Goal: Task Accomplishment & Management: Use online tool/utility

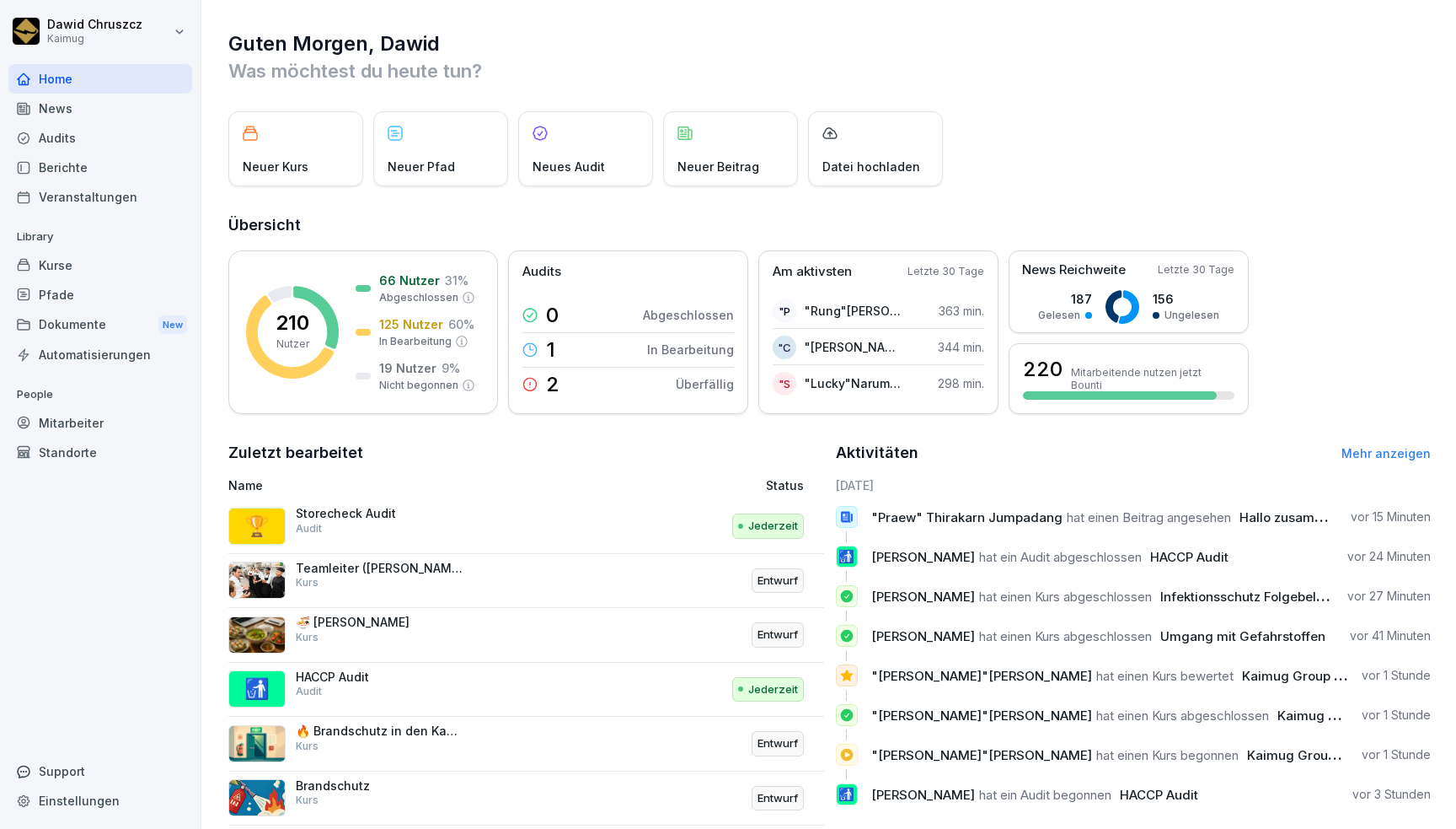
click at [104, 130] on div "Audits" at bounding box center [100, 138] width 184 height 29
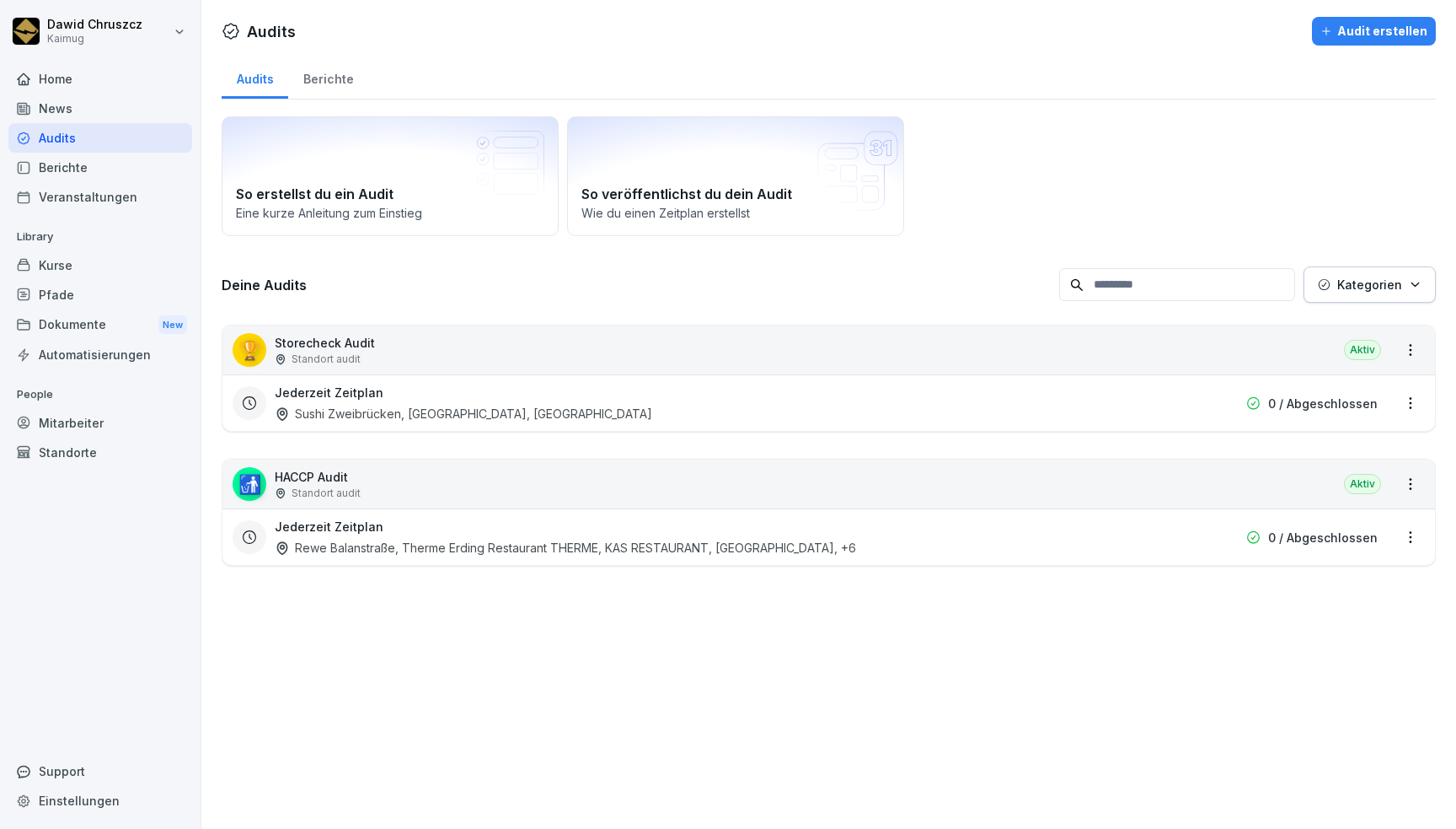
click at [321, 70] on div "Berichte" at bounding box center [328, 77] width 80 height 43
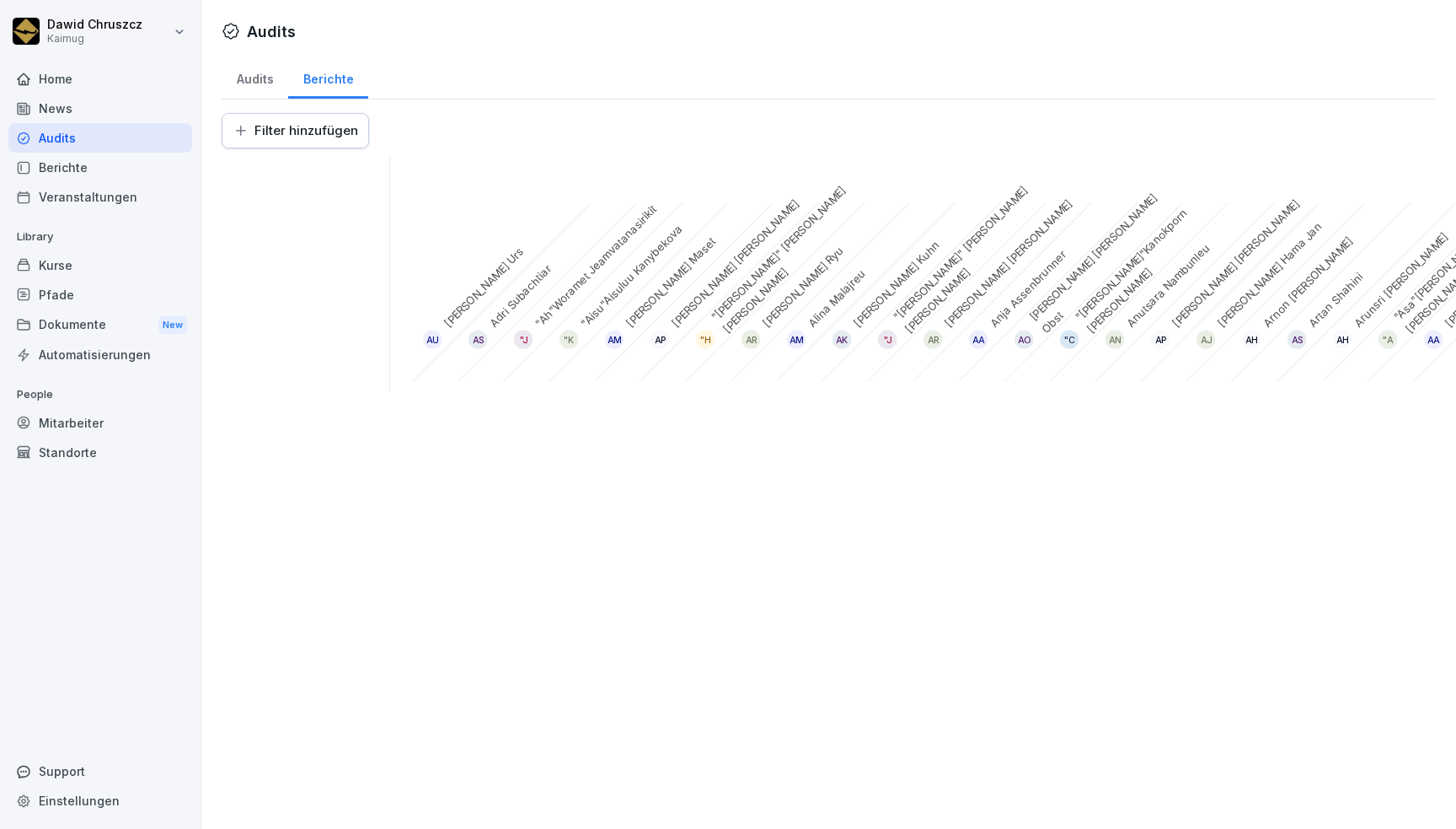
click at [249, 78] on div "Audits" at bounding box center [255, 77] width 66 height 43
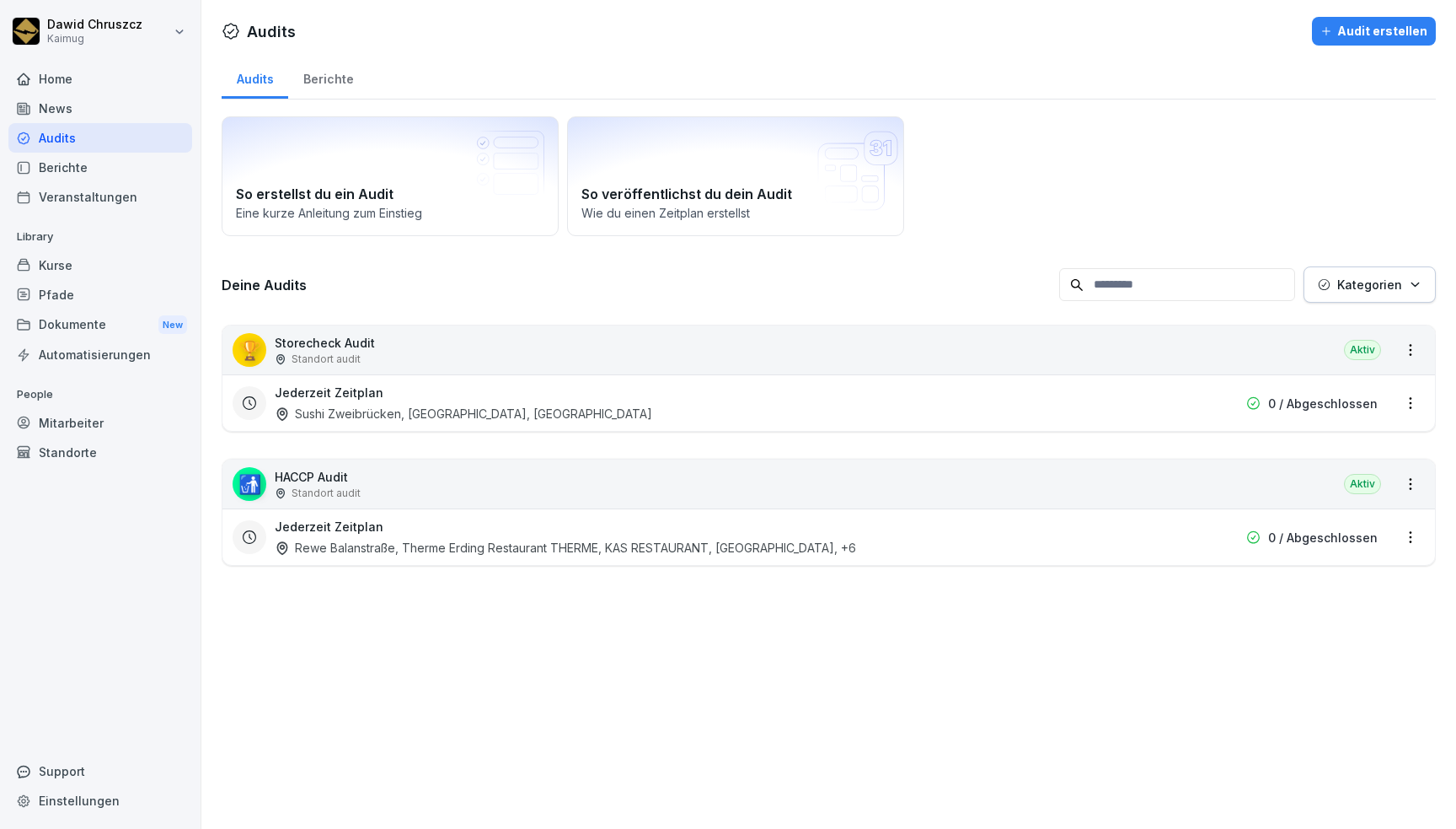
click at [563, 529] on div "Jederzeit Zeitplan Rewe Balanstraße, Therme Erding Restaurant THERME, KAS RESTA…" at bounding box center [721, 537] width 892 height 39
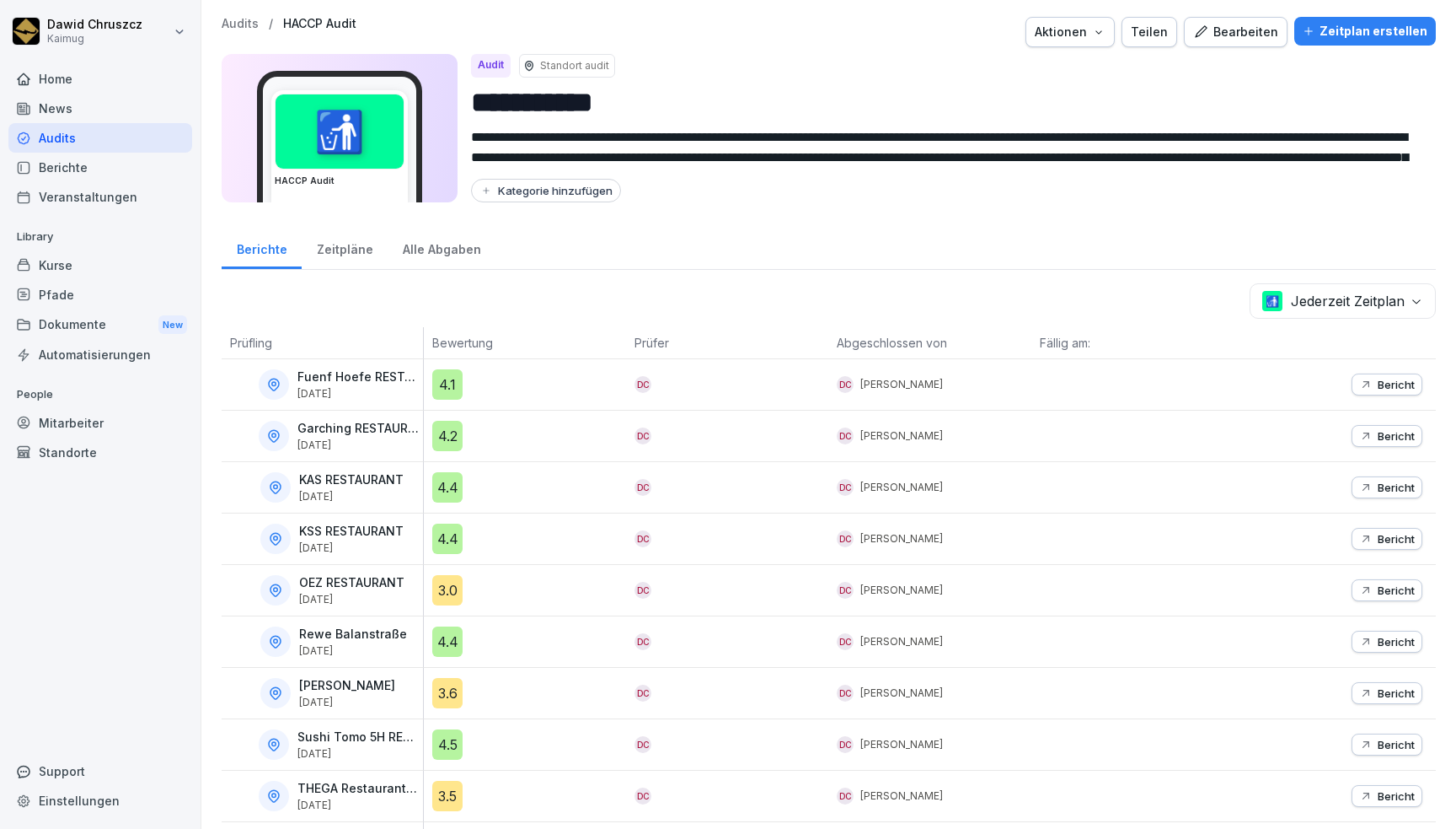
scroll to position [54, 0]
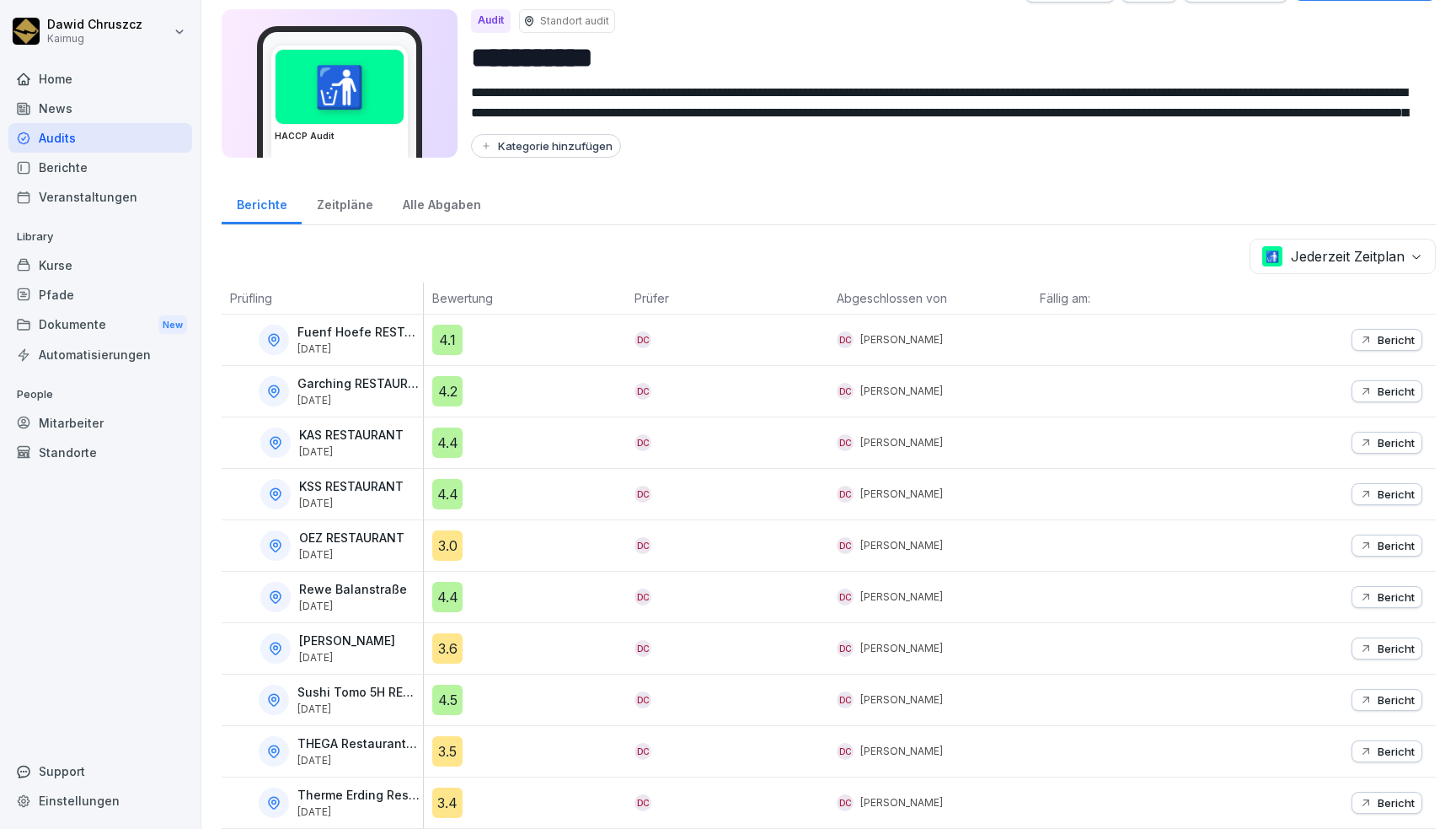
click at [1382, 744] on p "Bericht" at bounding box center [1396, 751] width 37 height 14
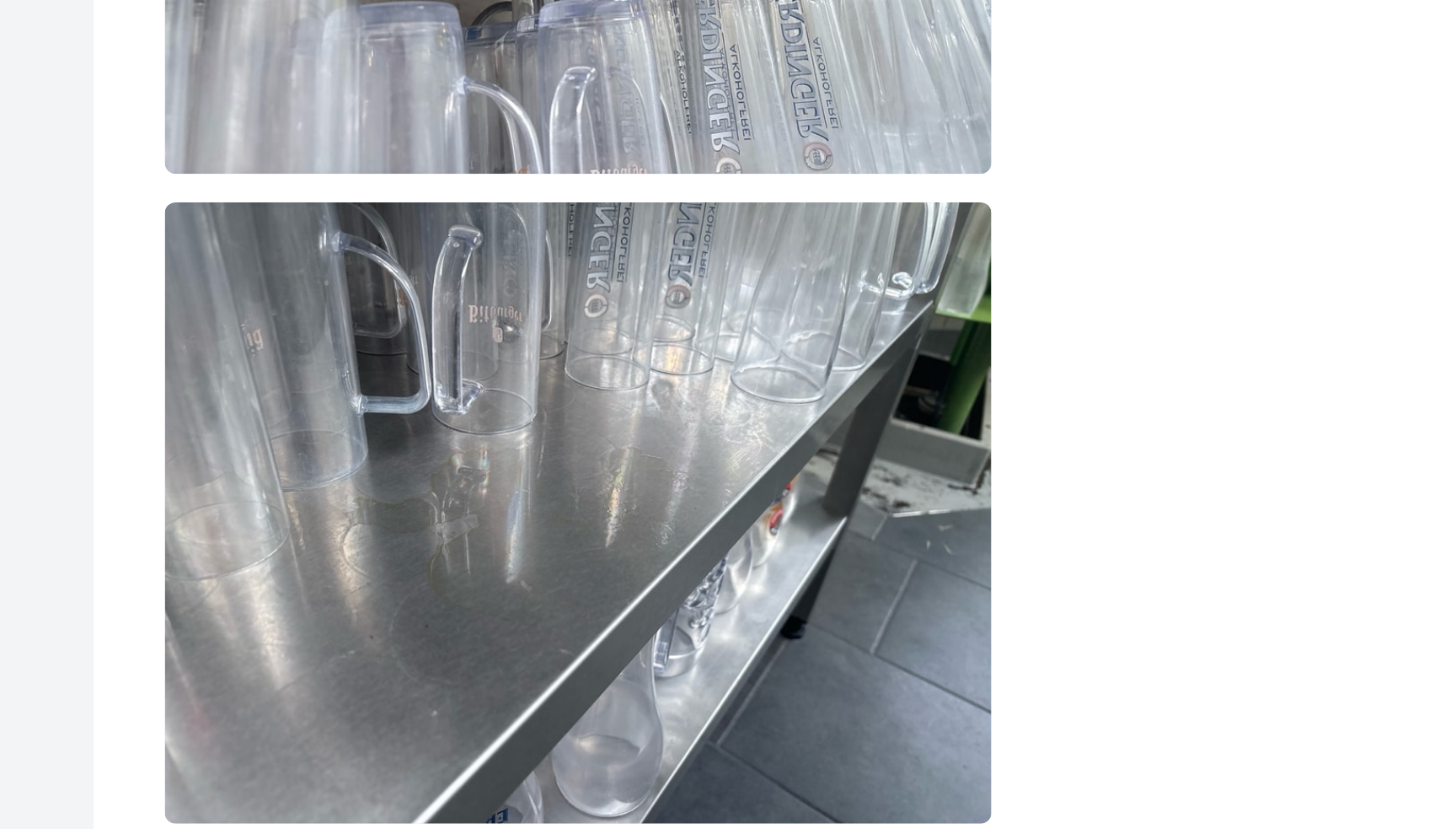
scroll to position [3966, 0]
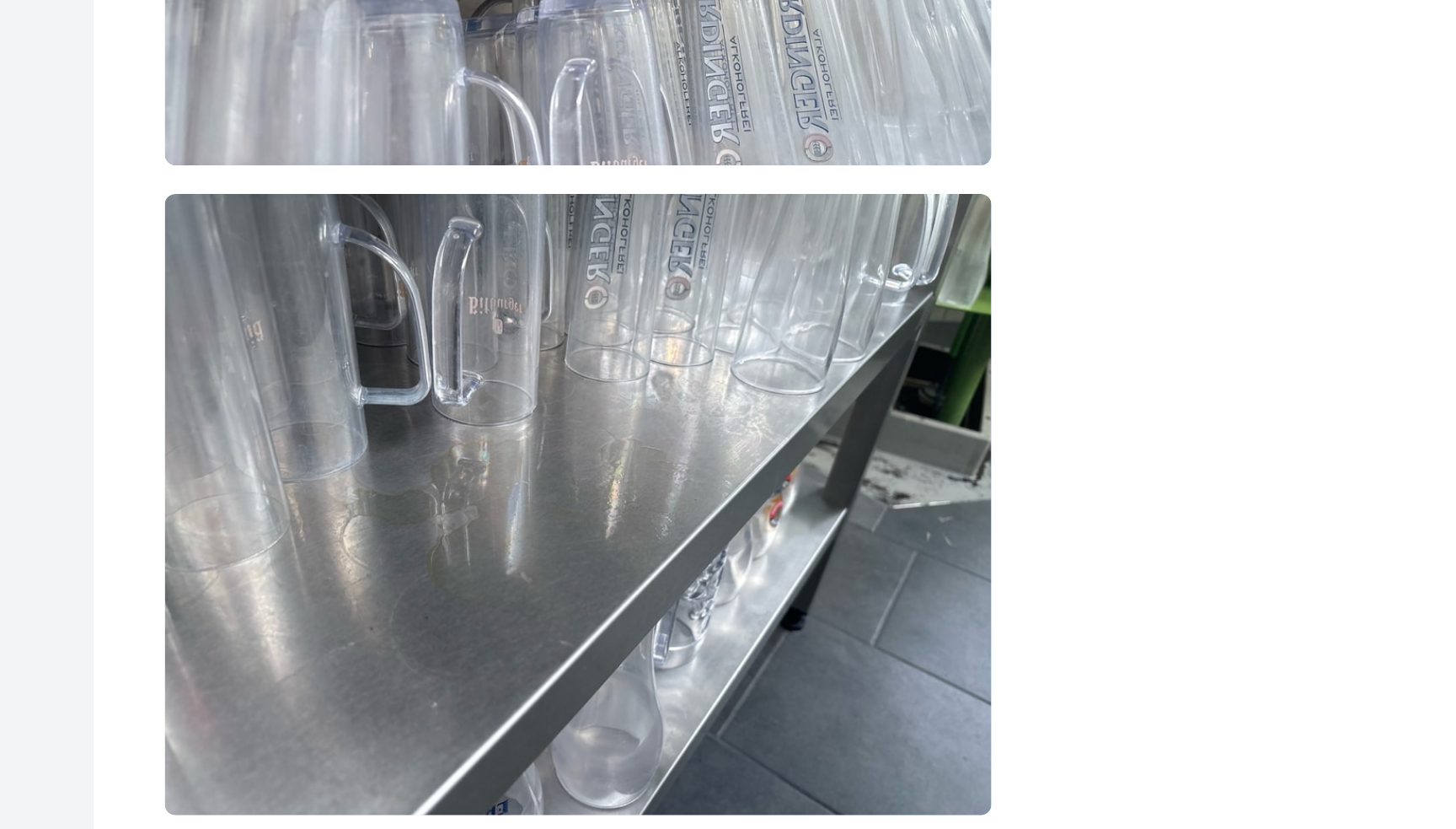
click at [719, 320] on img at bounding box center [722, 347] width 394 height 295
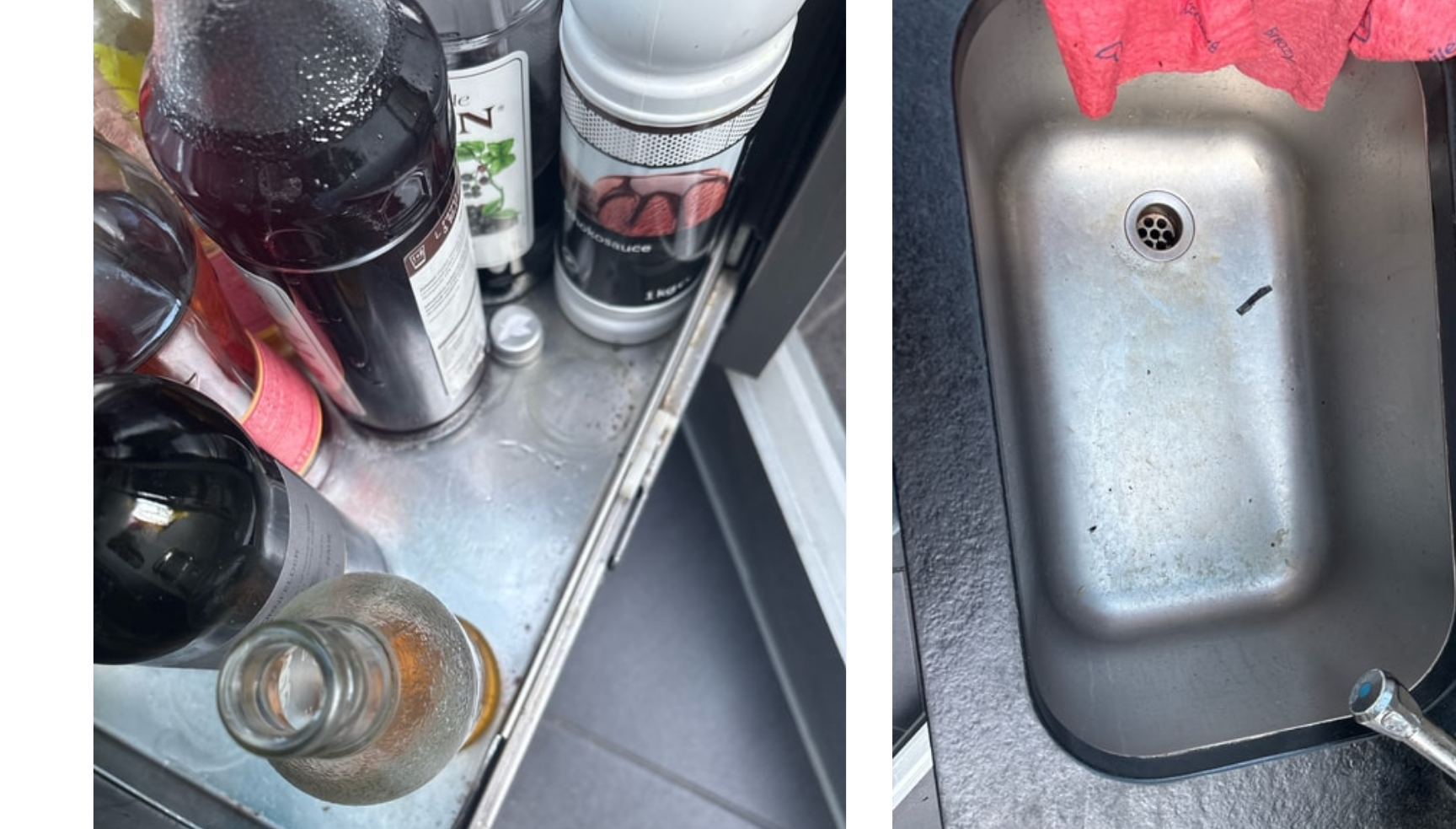
scroll to position [4285, 0]
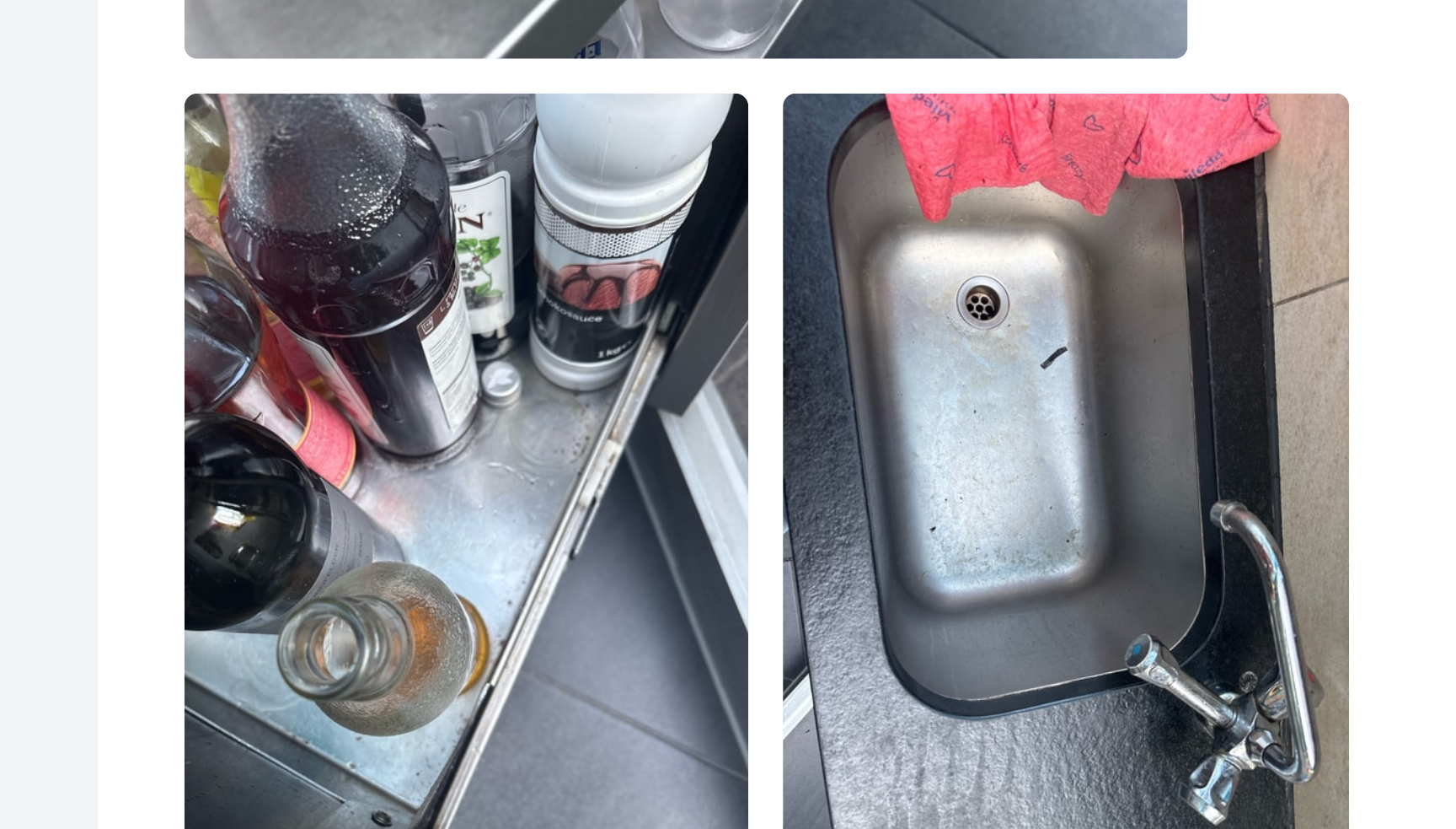
click at [579, 354] on img at bounding box center [636, 338] width 222 height 295
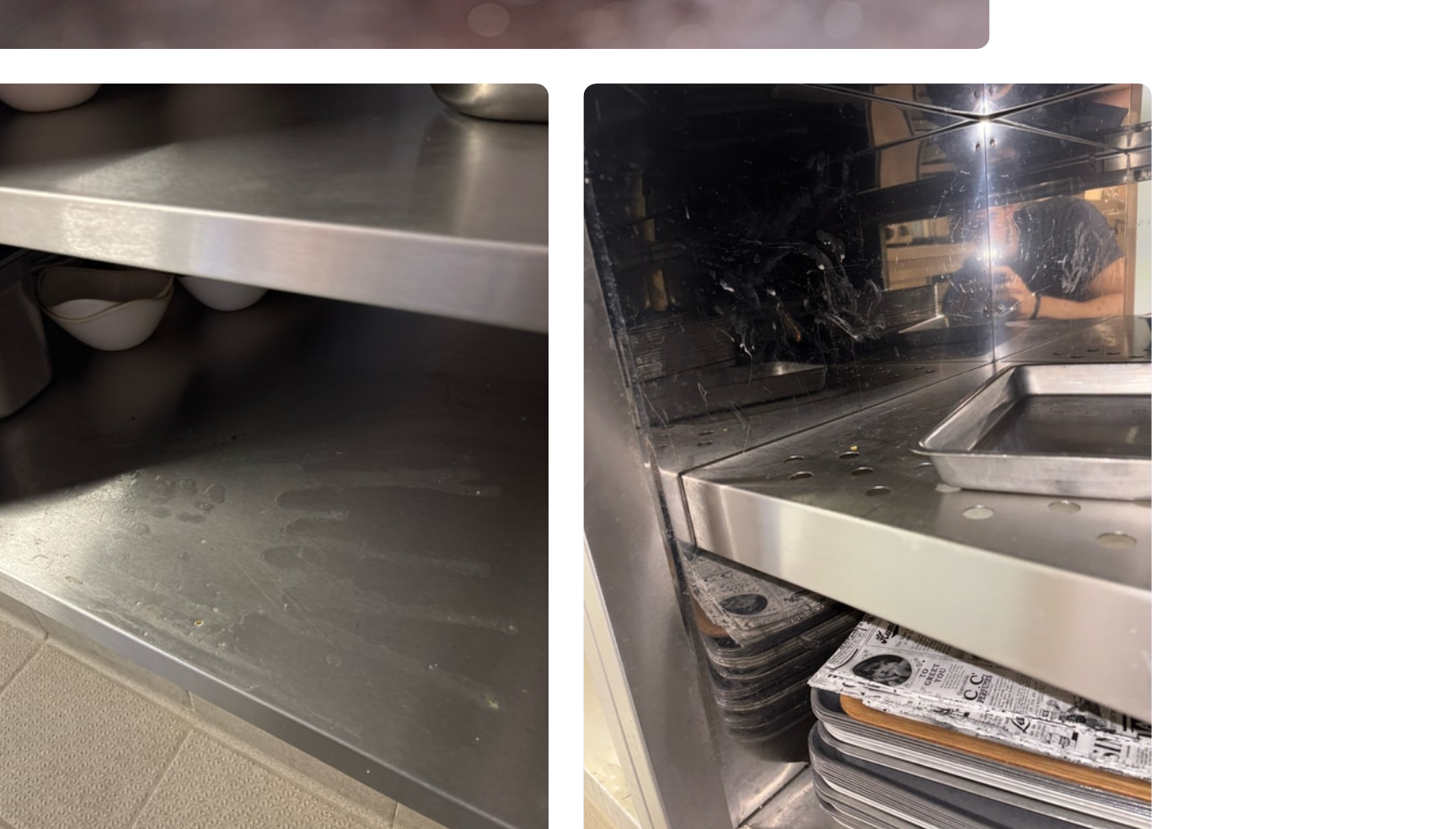
scroll to position [11084, 0]
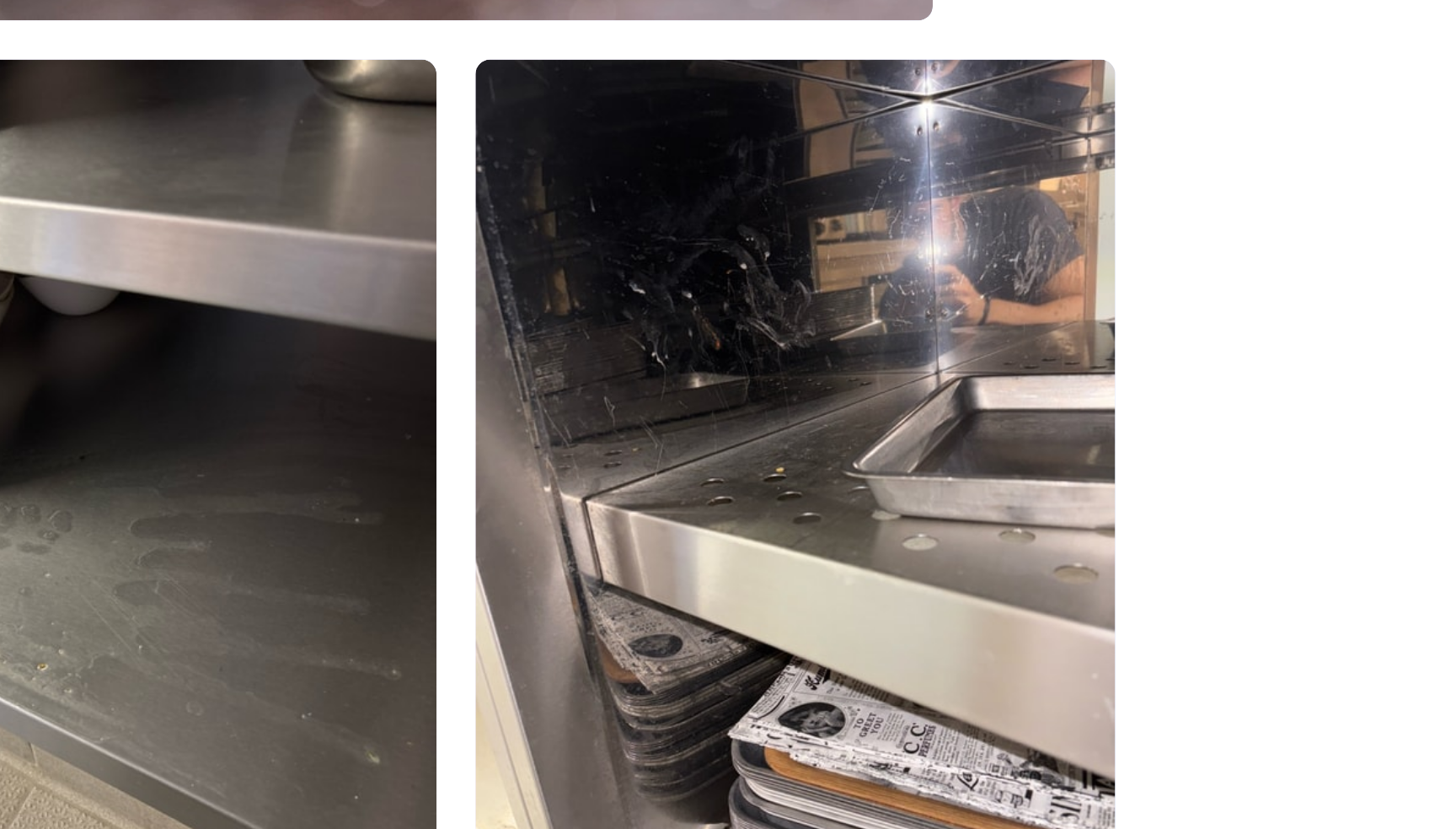
click at [901, 579] on img at bounding box center [871, 535] width 222 height 295
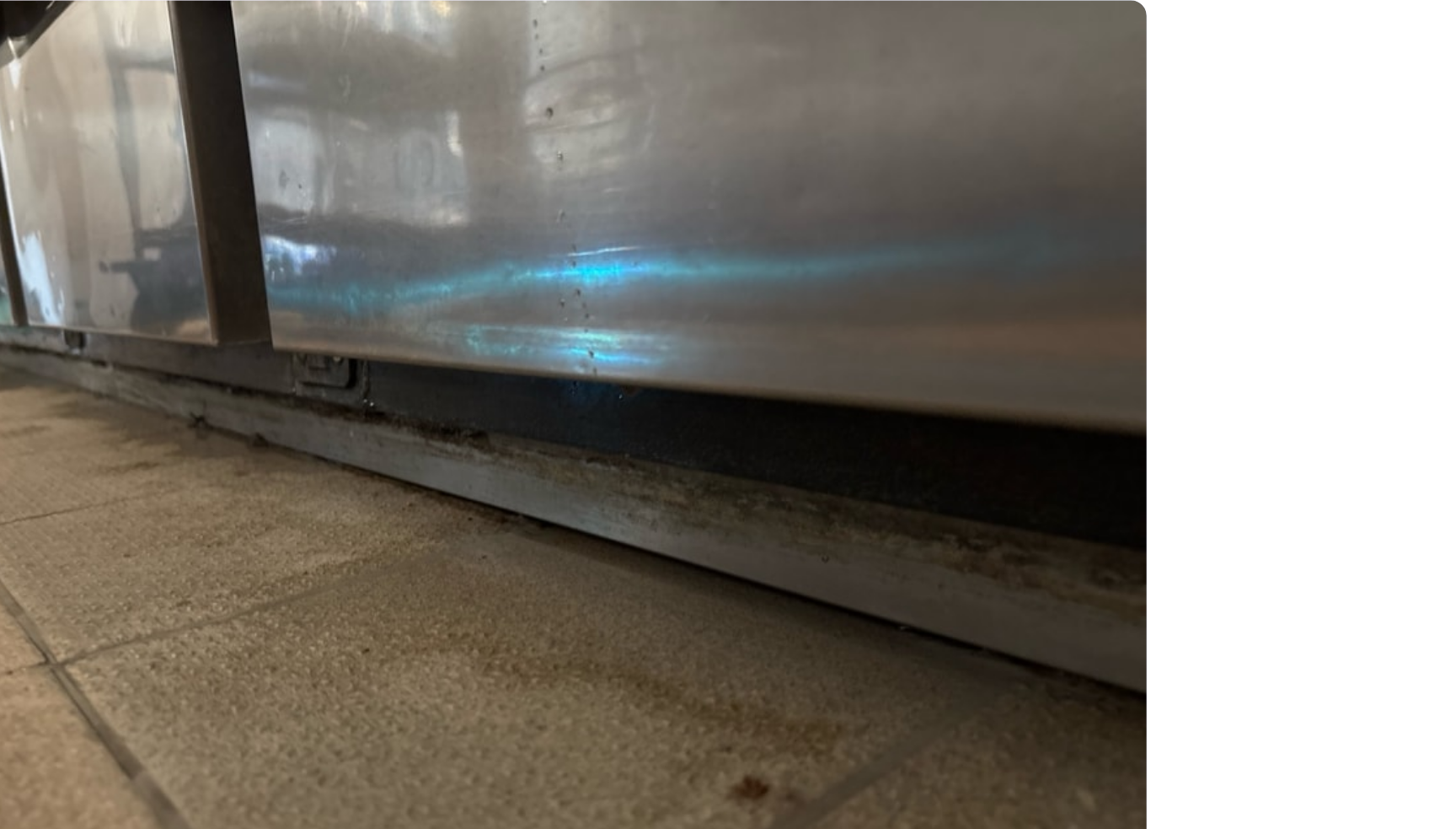
scroll to position [13237, 0]
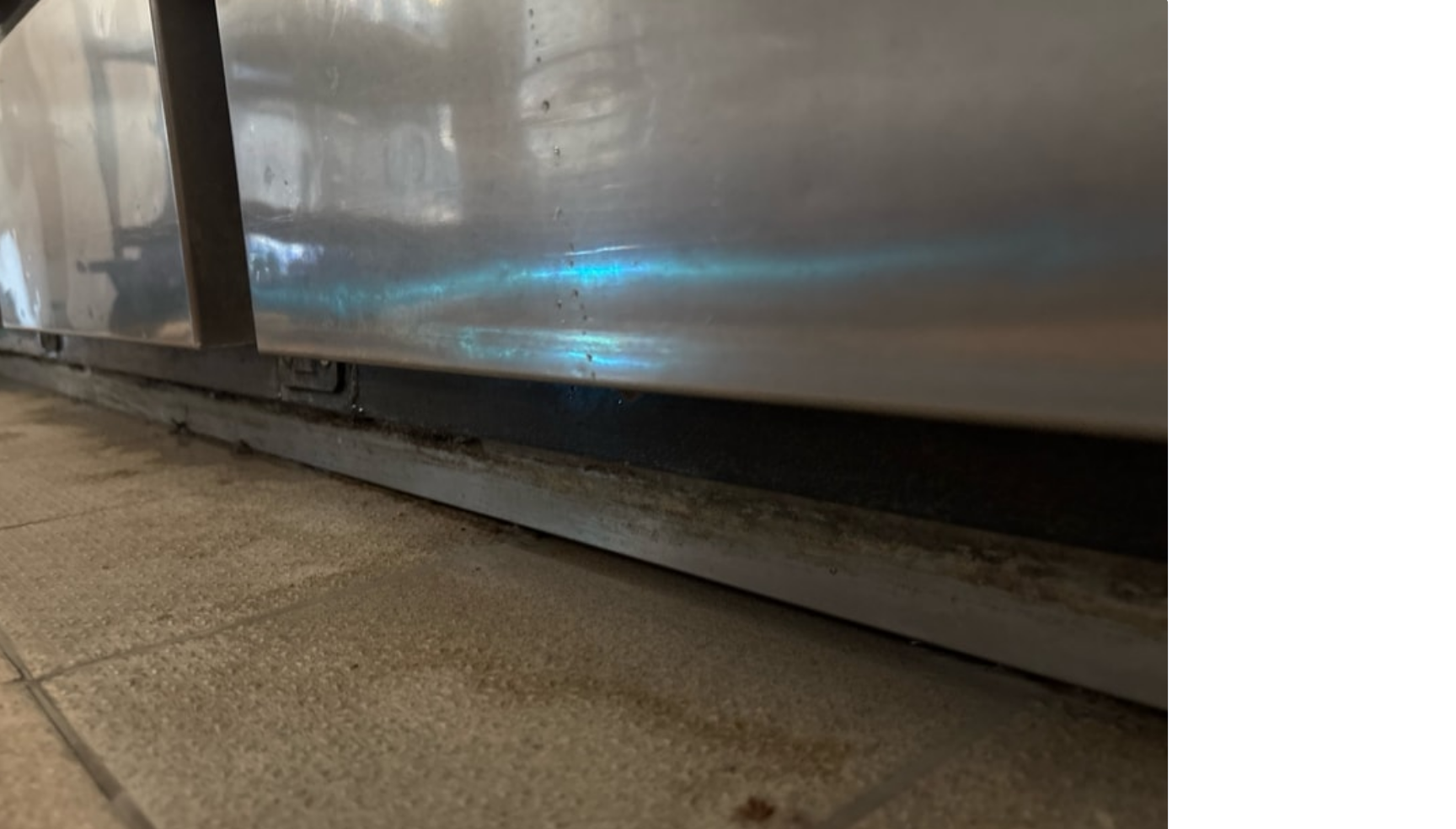
click at [717, 479] on img at bounding box center [722, 387] width 394 height 295
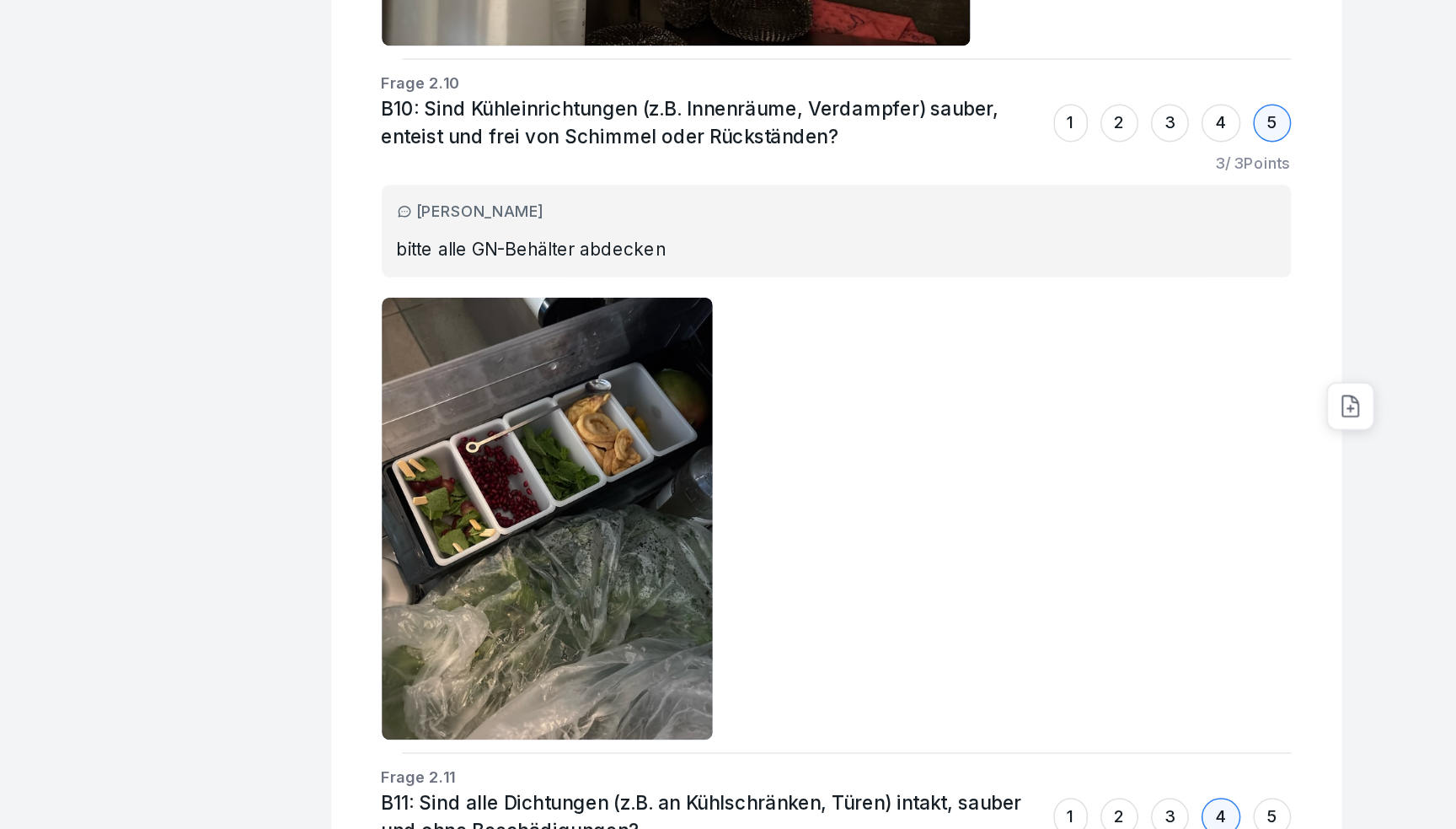
scroll to position [14227, 0]
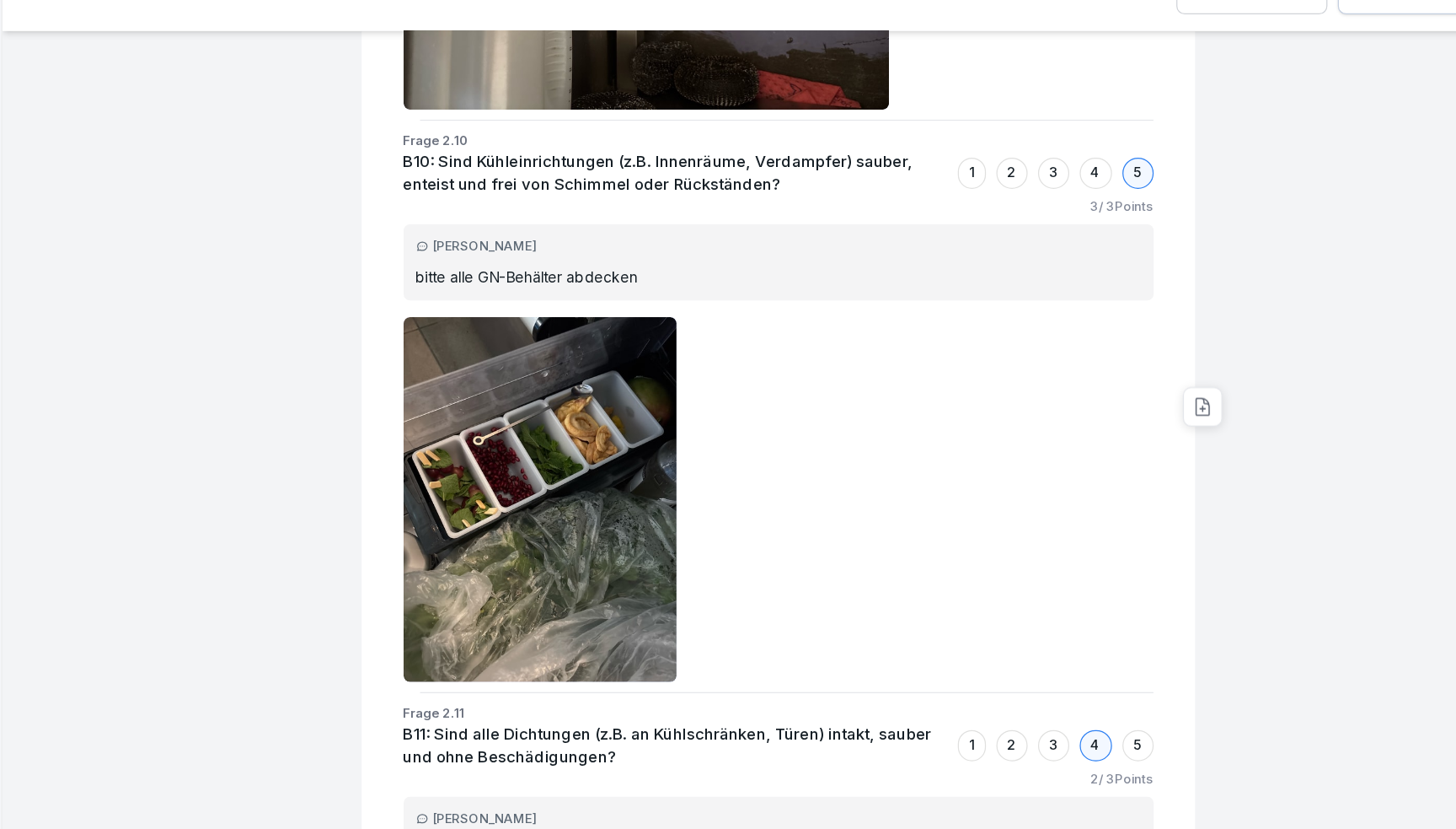
click at [600, 659] on p "B11: Sind alle Dichtungen (z.B. an Kühlschränken, Türen) intakt, sauber und ohn…" at bounding box center [746, 677] width 440 height 38
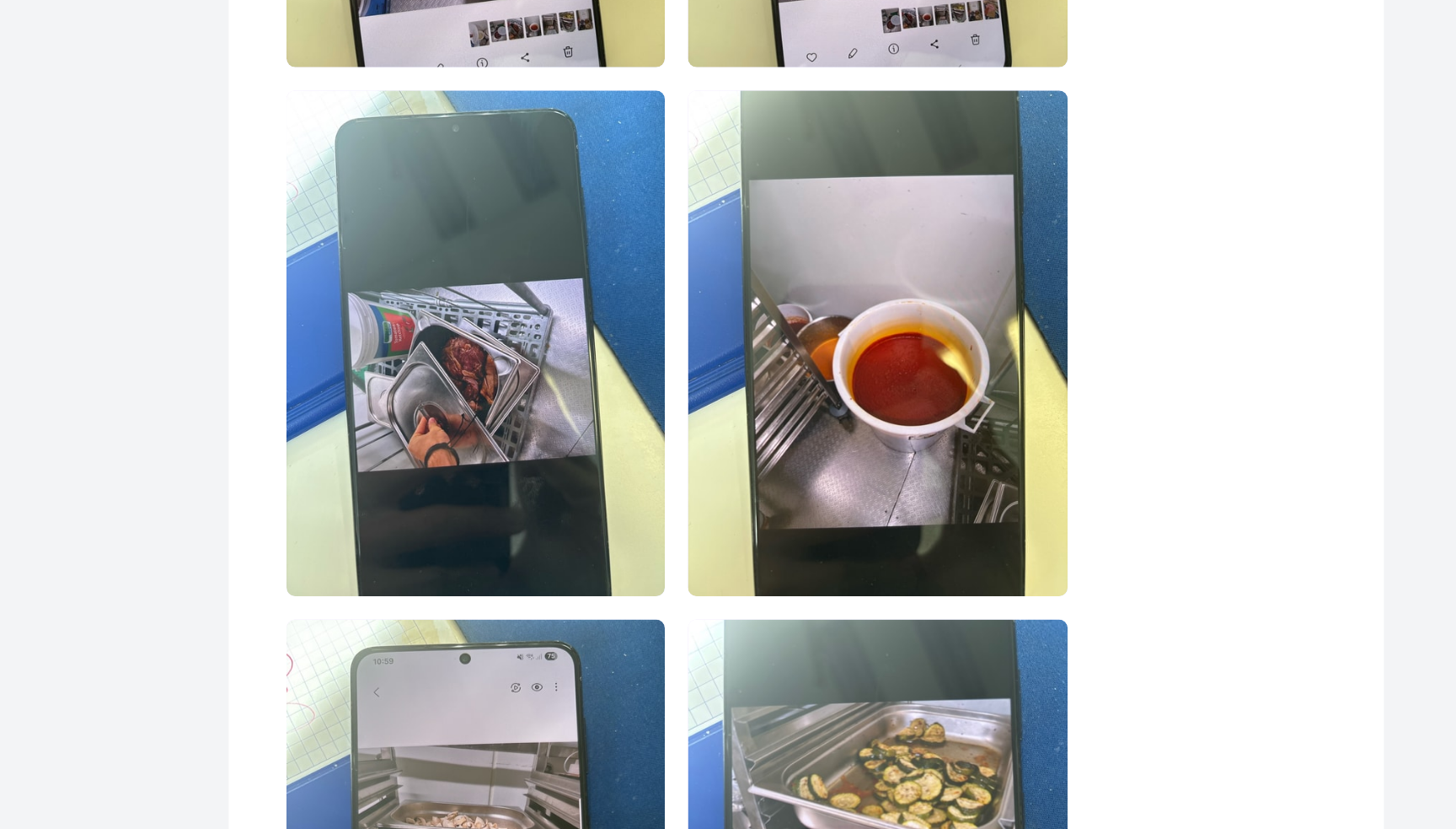
scroll to position [26967, 0]
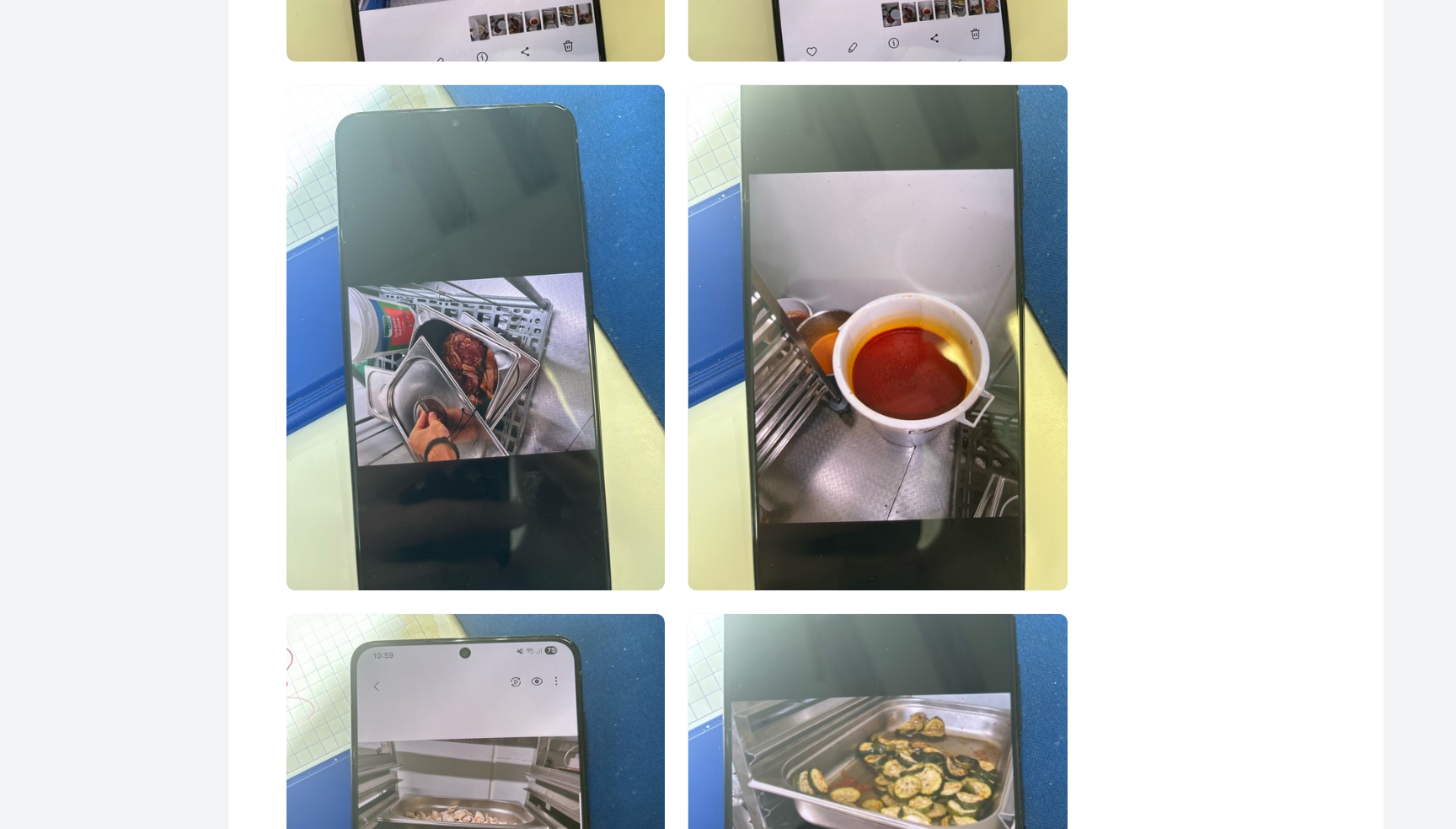
click at [774, 655] on img at bounding box center [871, 542] width 222 height 295
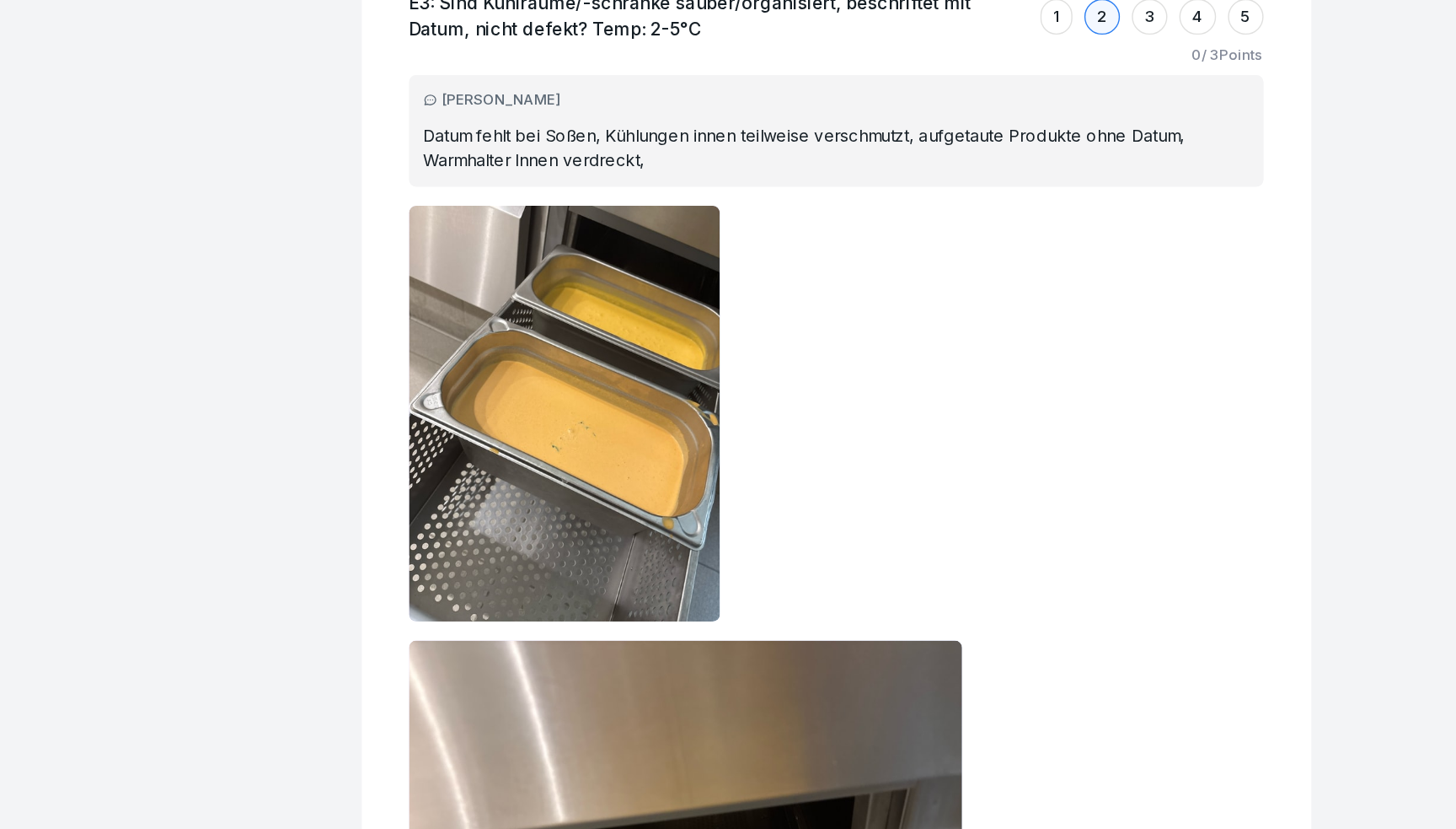
scroll to position [28216, 0]
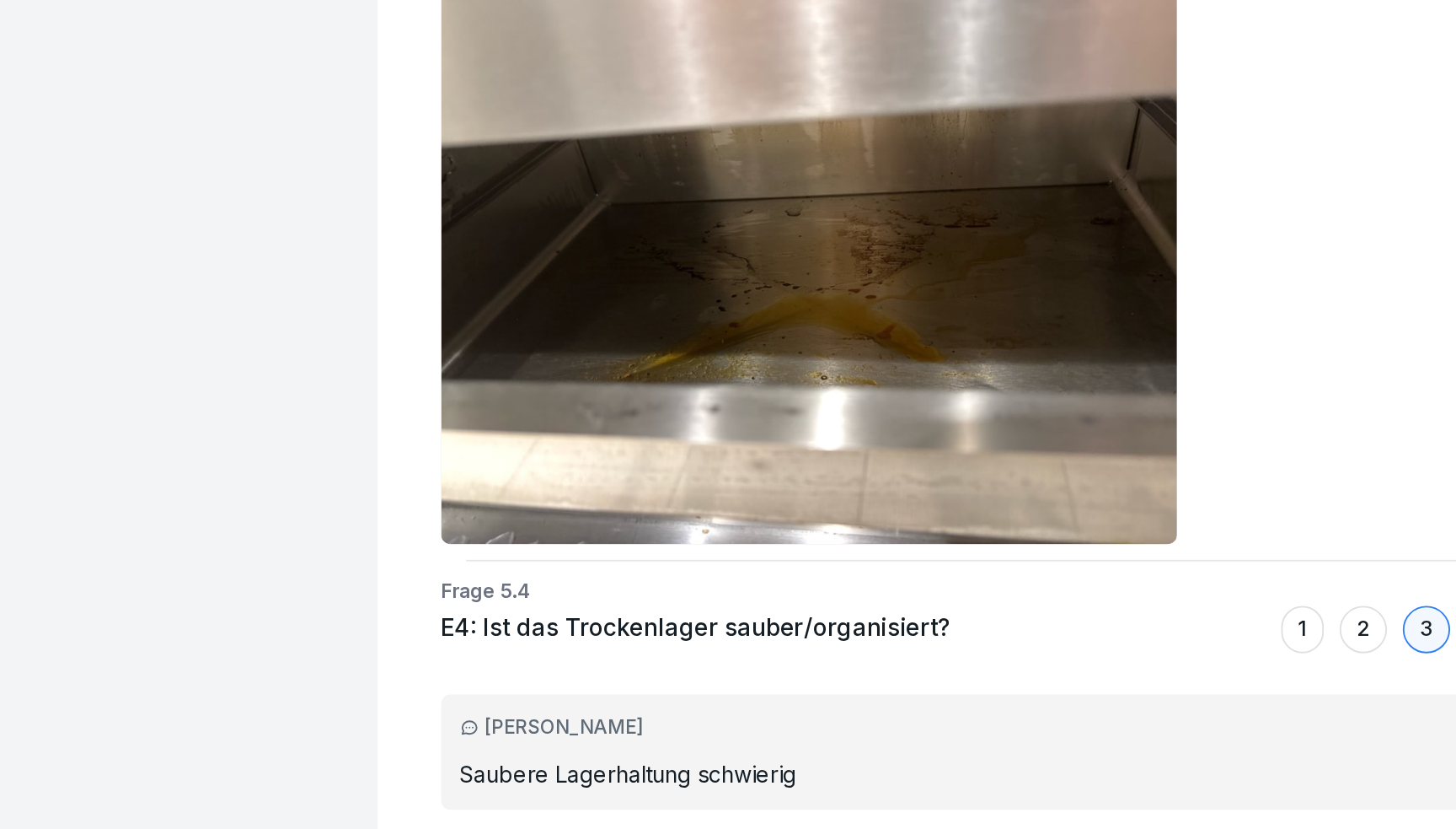
click at [552, 639] on img at bounding box center [722, 508] width 394 height 295
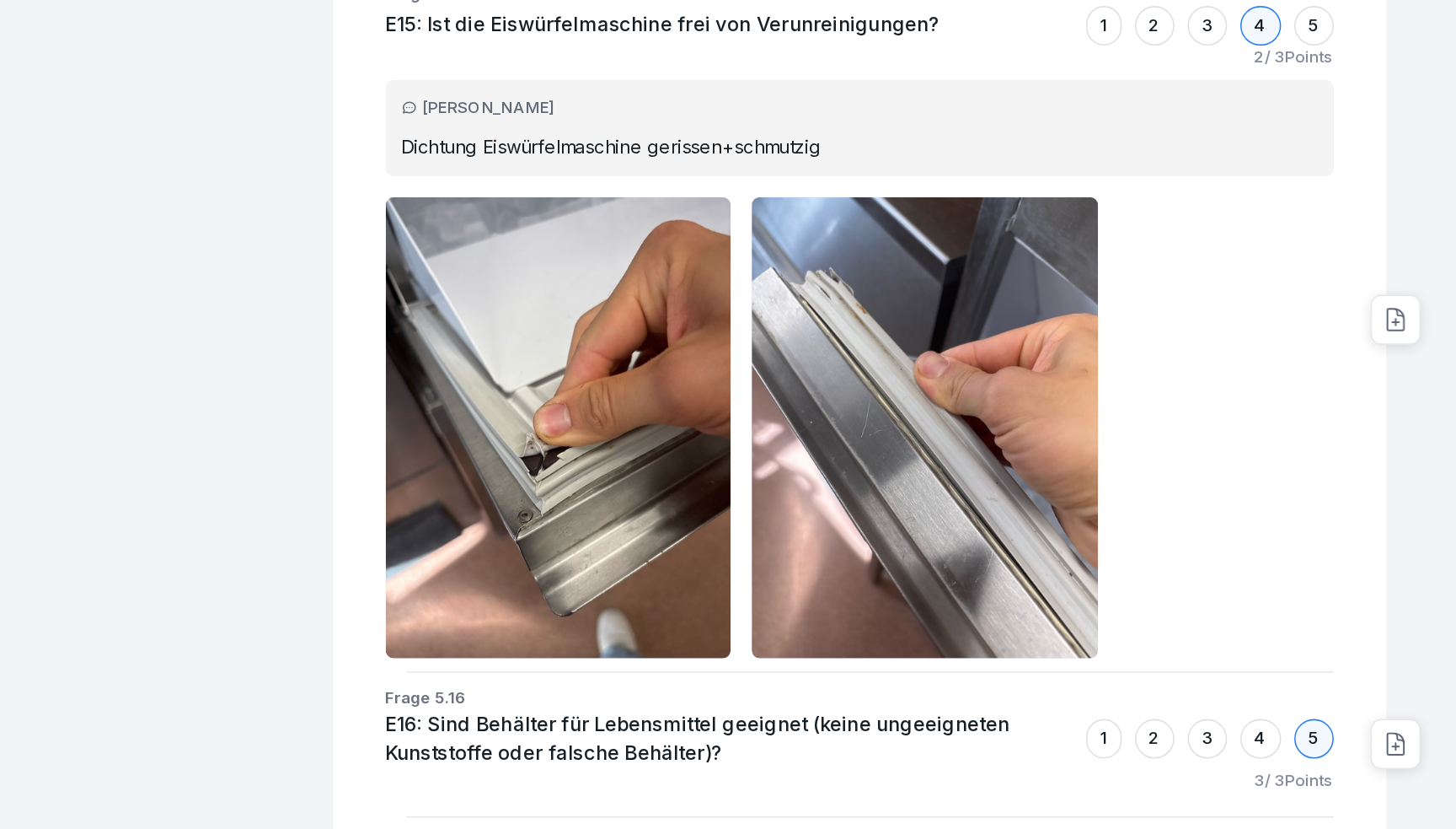
scroll to position [32247, 0]
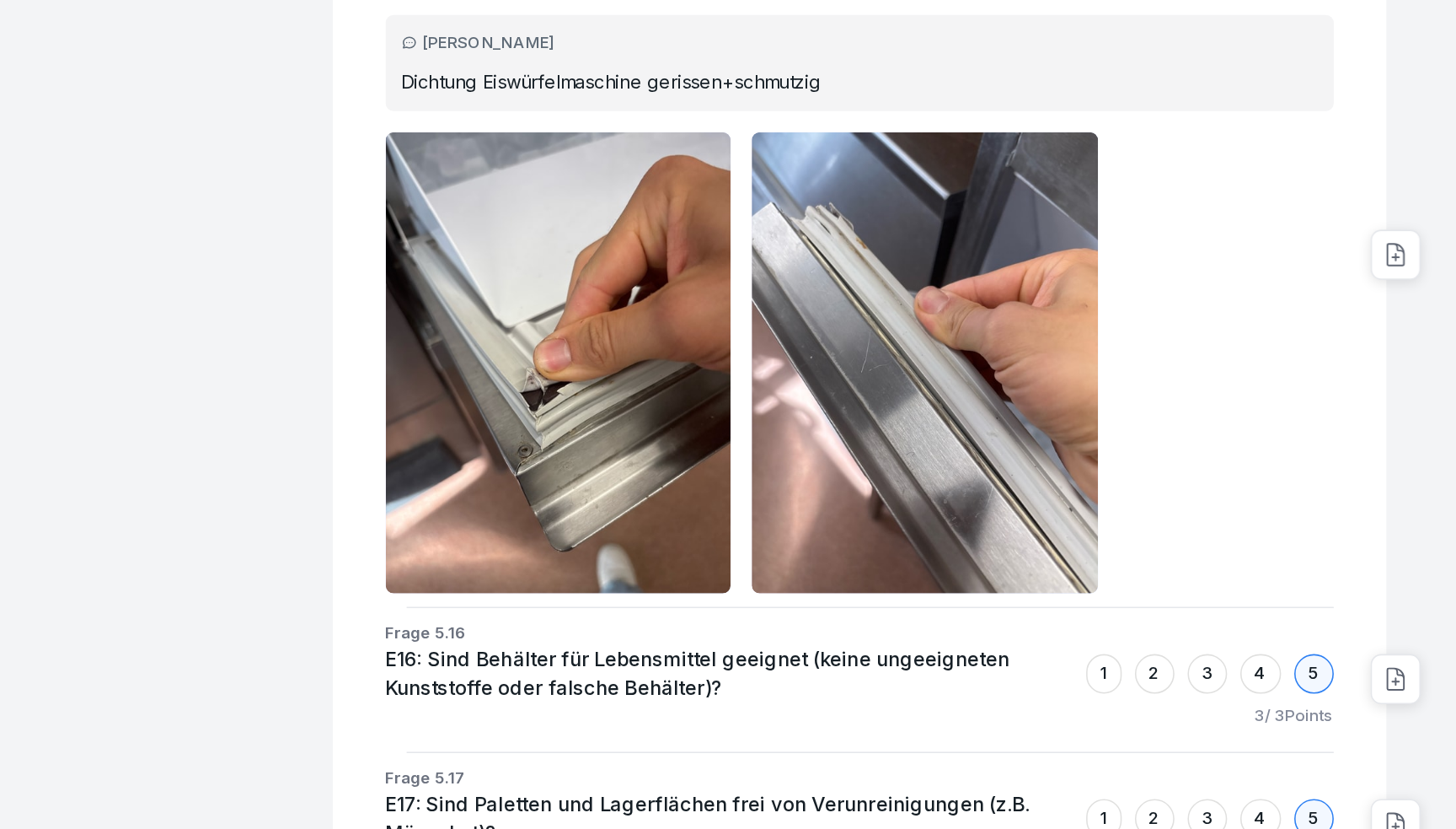
click at [798, 442] on img at bounding box center [871, 530] width 222 height 295
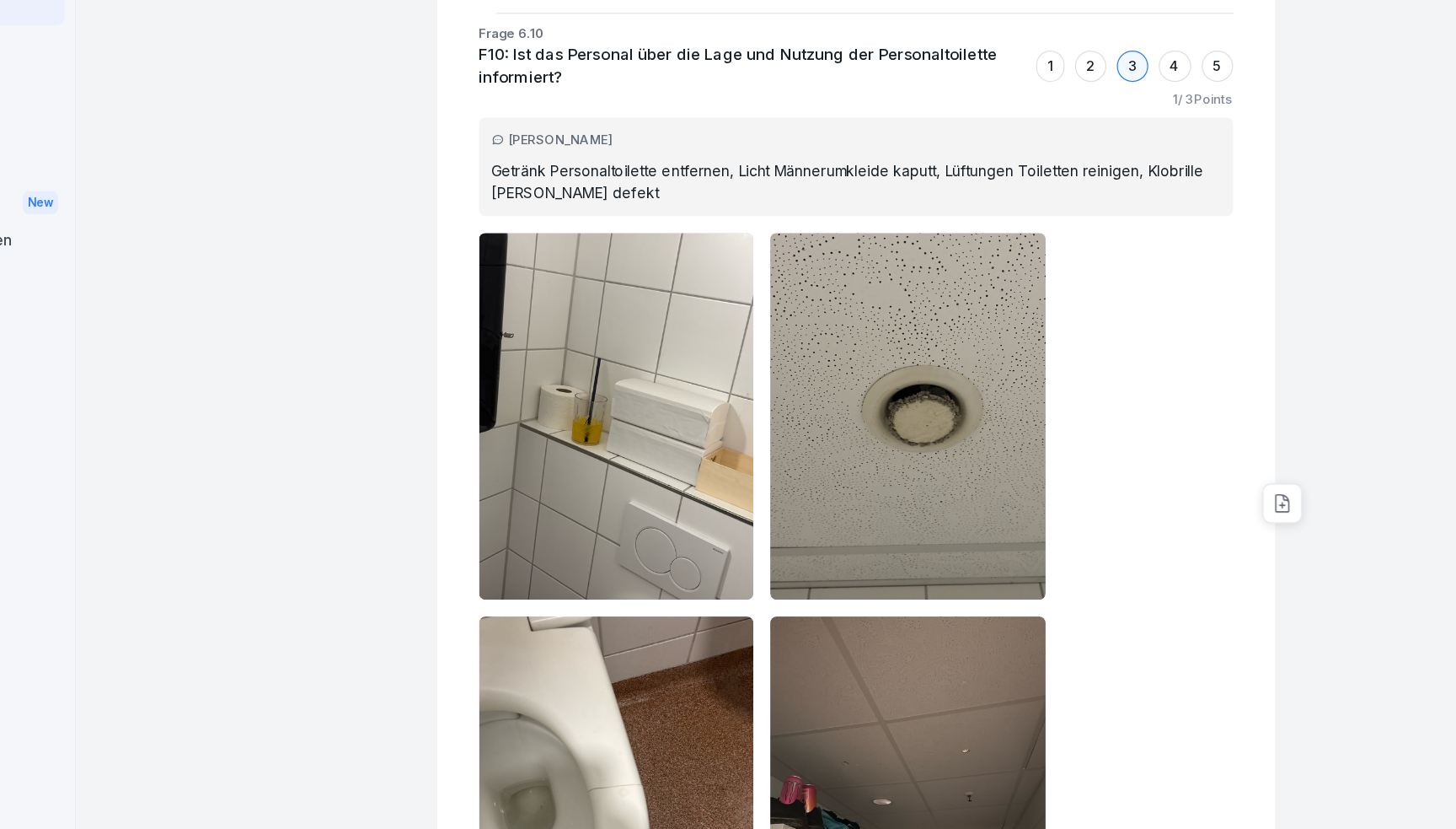
scroll to position [35667, 0]
click at [603, 388] on img at bounding box center [636, 496] width 222 height 295
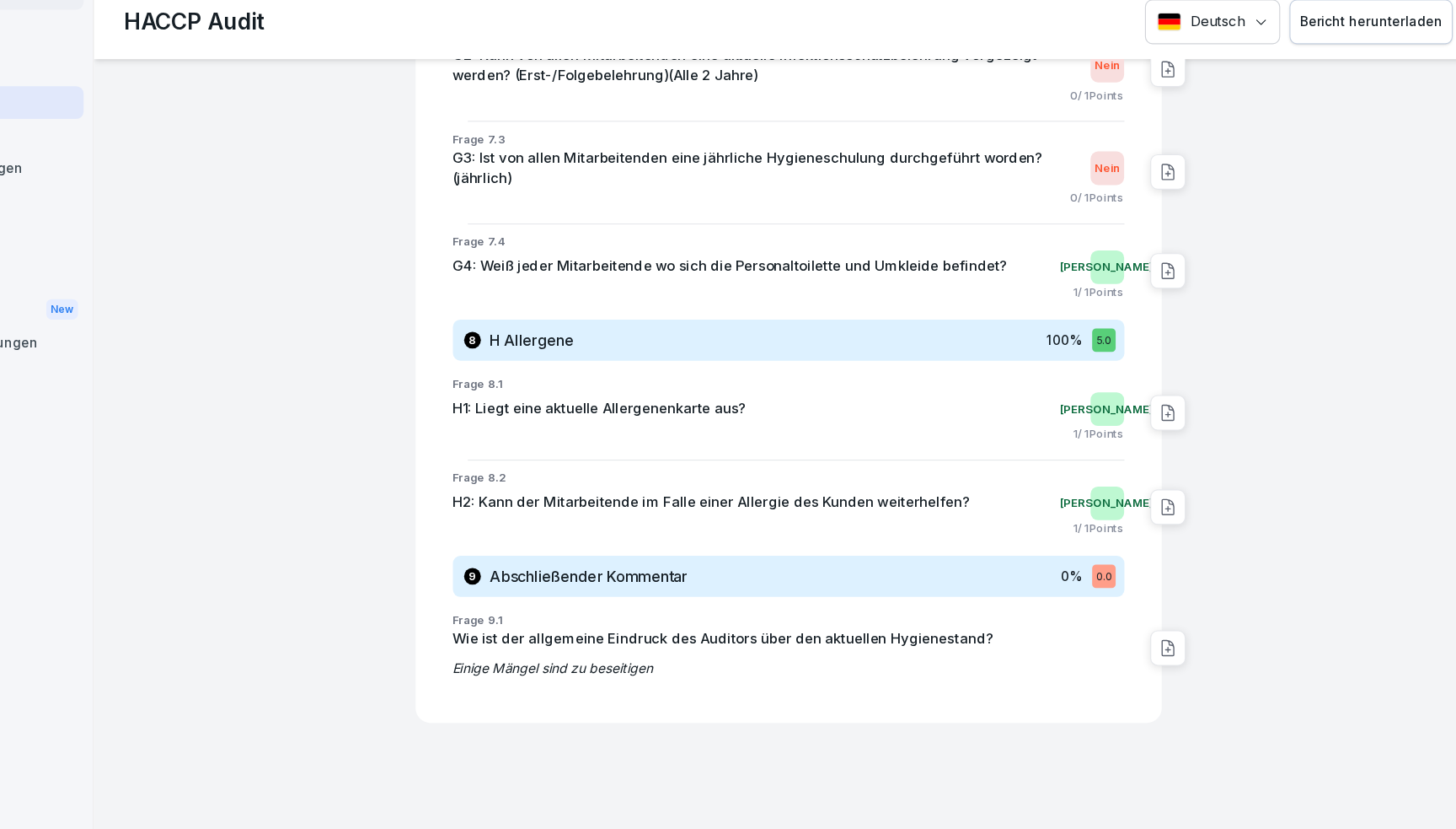
scroll to position [36712, 0]
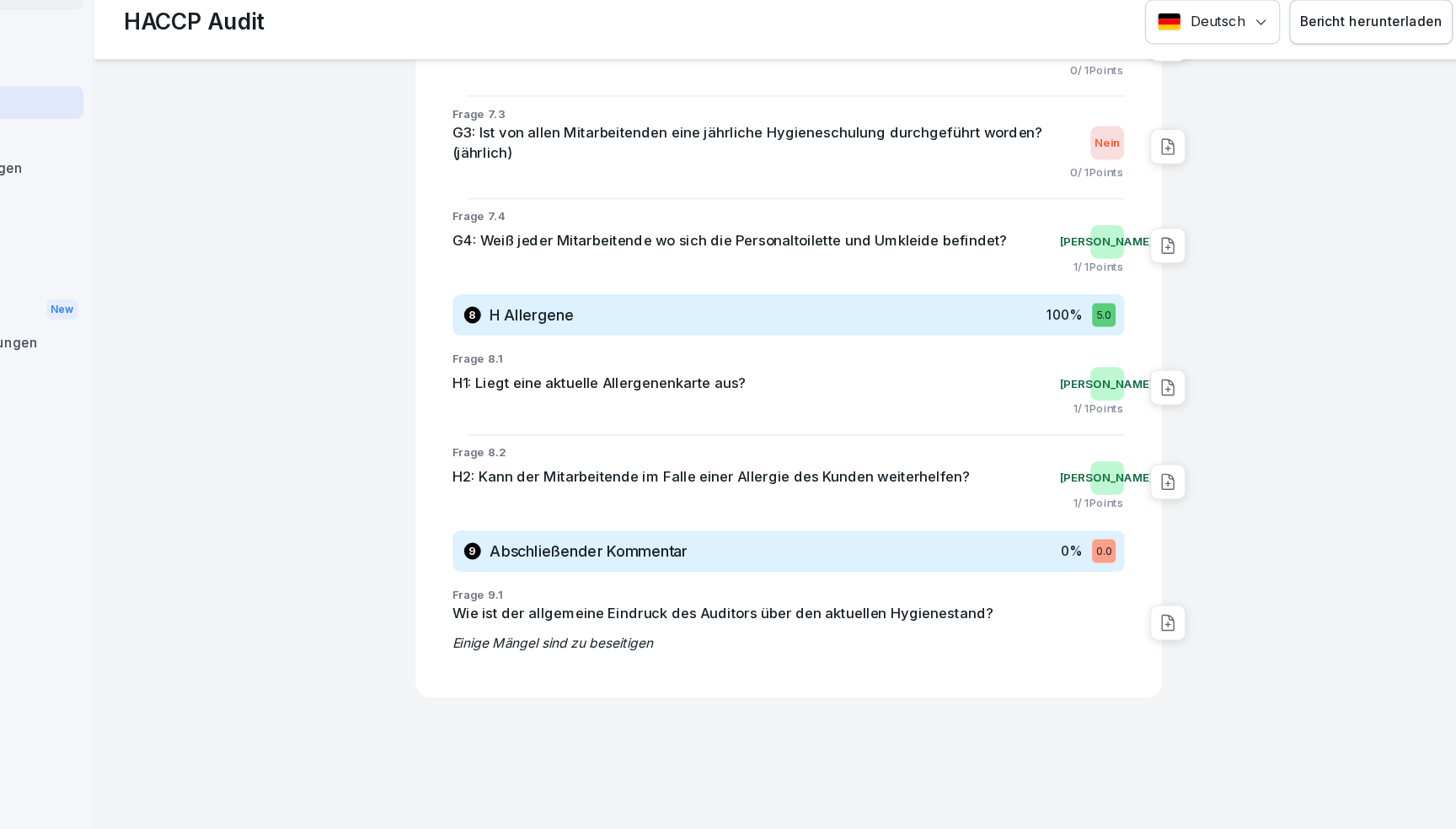
click at [117, 232] on p "Library" at bounding box center [100, 237] width 184 height 27
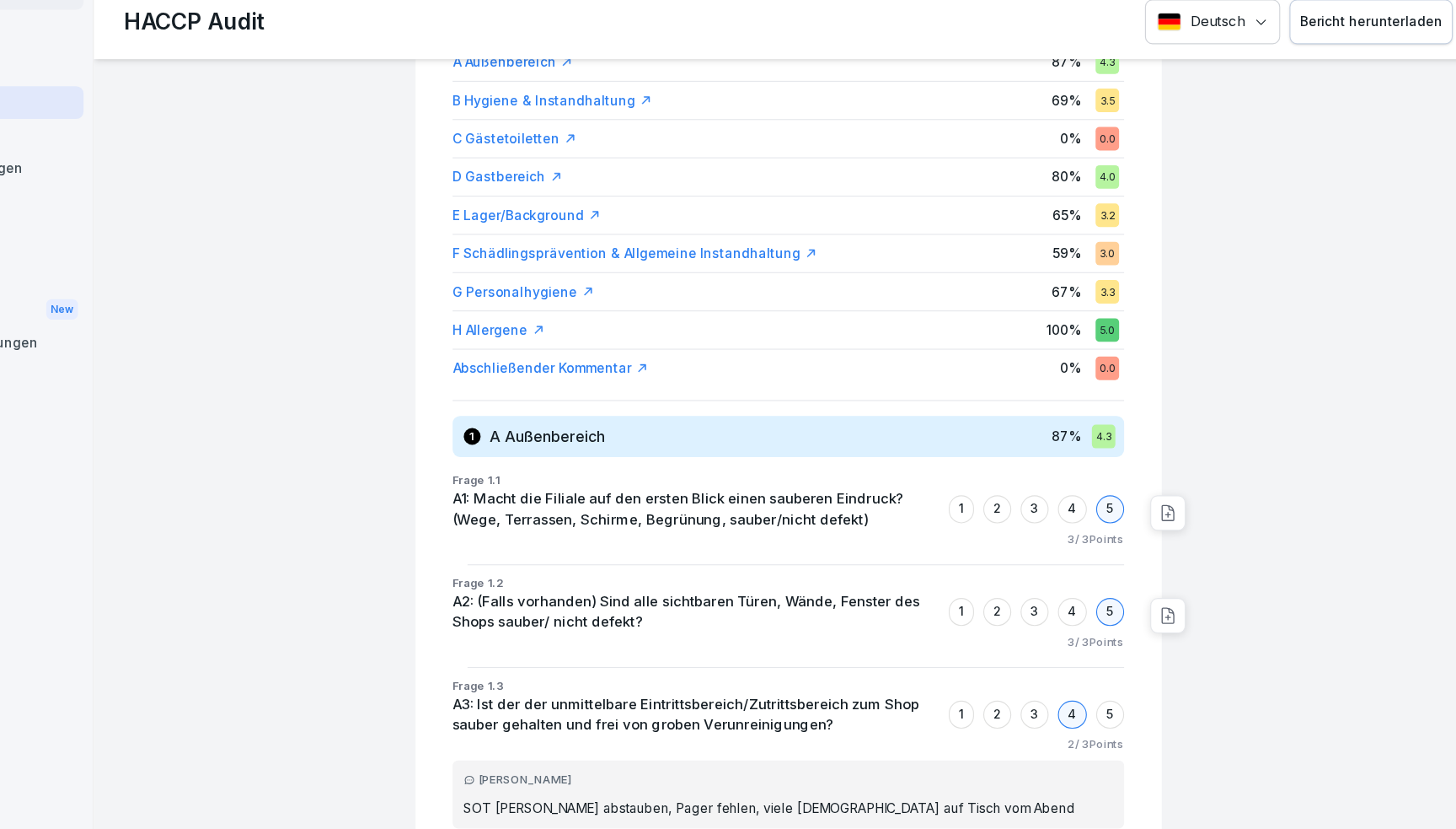
scroll to position [0, 0]
